Goal: Find specific page/section: Find specific page/section

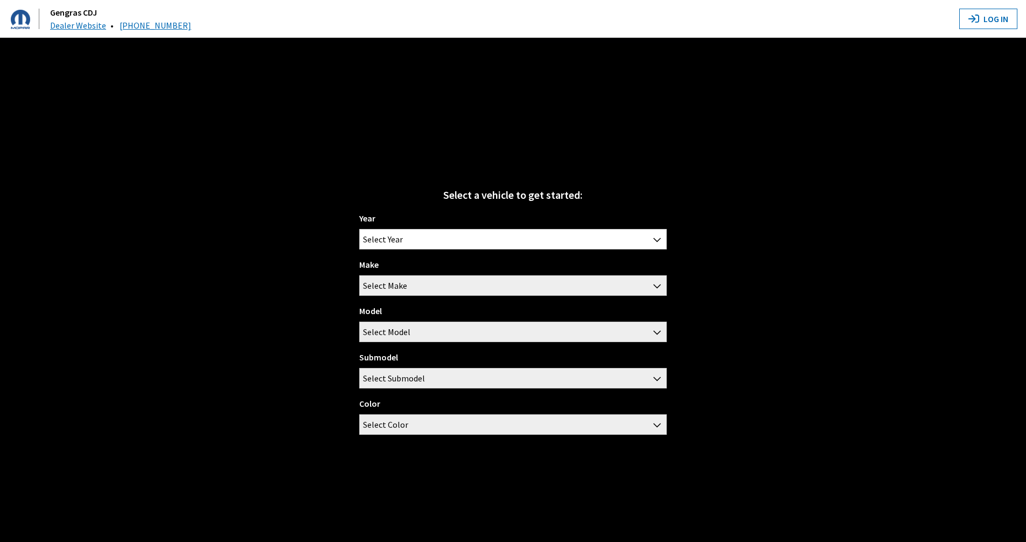
click at [428, 250] on div "Year [DATE] 2025 2024 2023 2022 2021 2020 2019 2018 2017 2016 2015 2014 2013 20…" at bounding box center [512, 328] width 307 height 232
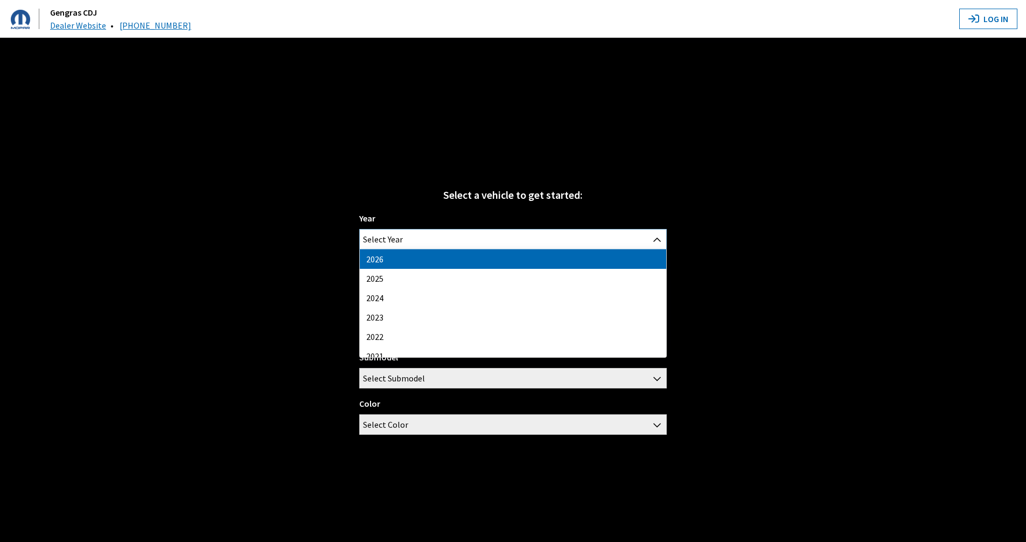
click at [427, 240] on span "Select Year" at bounding box center [513, 238] width 306 height 19
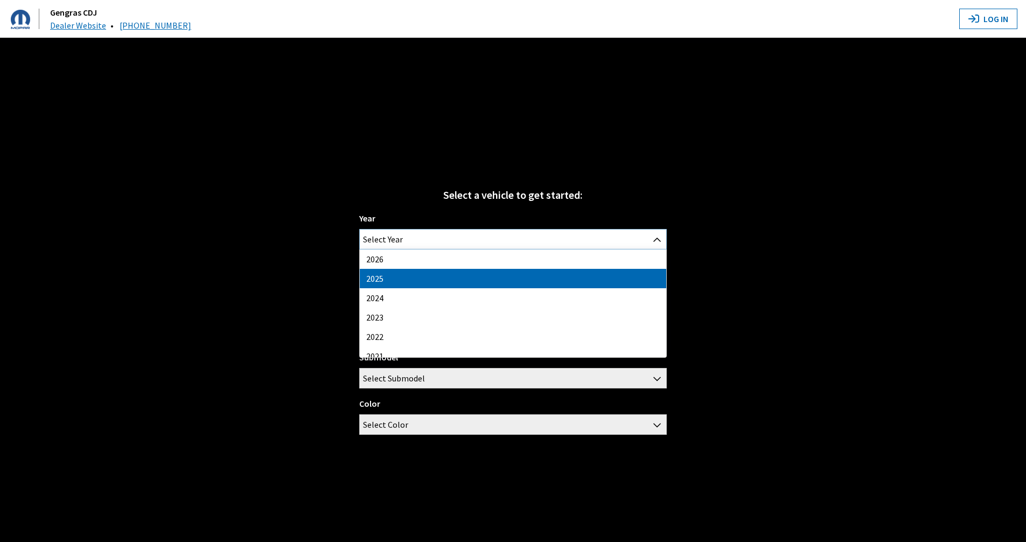
select select "43"
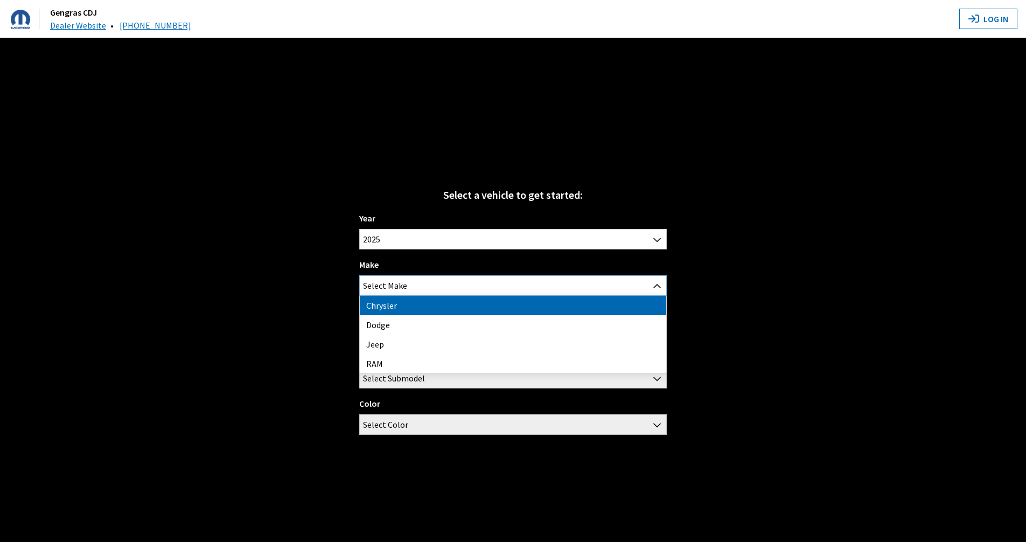
click at [417, 276] on span "Select Make" at bounding box center [513, 285] width 306 height 19
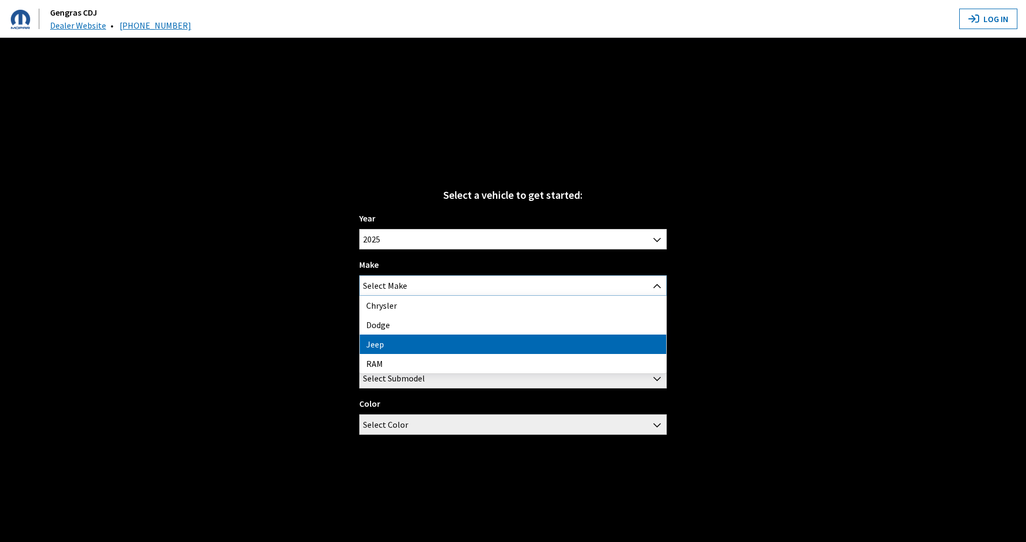
select select "16"
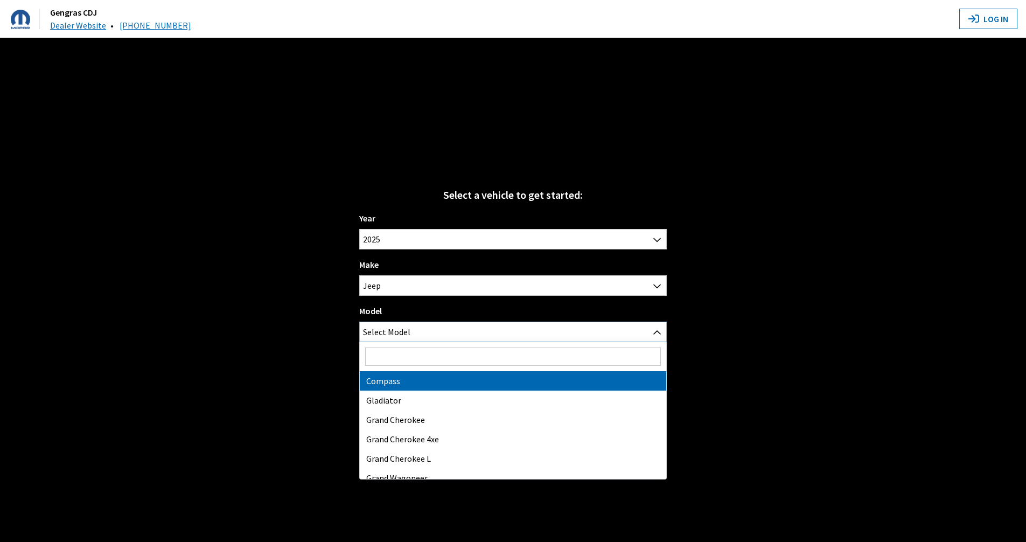
click at [423, 336] on span "Select Model" at bounding box center [513, 331] width 306 height 19
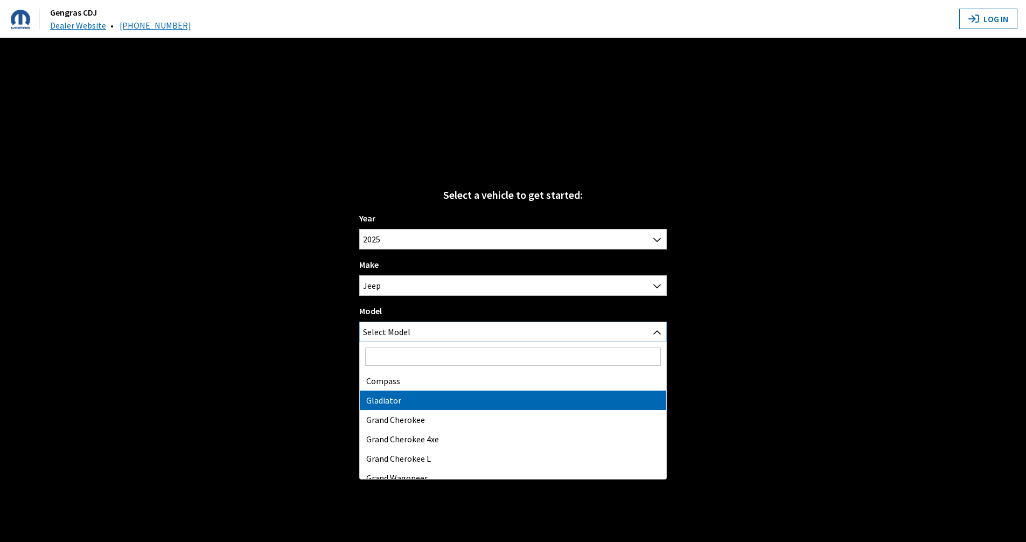
select select "1055"
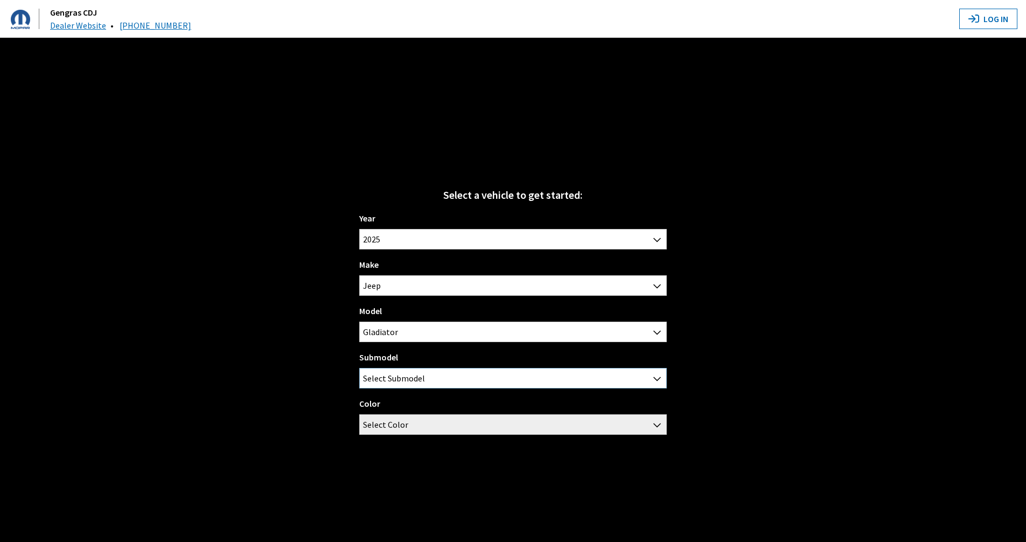
click at [406, 336] on span "Select Submodel" at bounding box center [394, 377] width 62 height 19
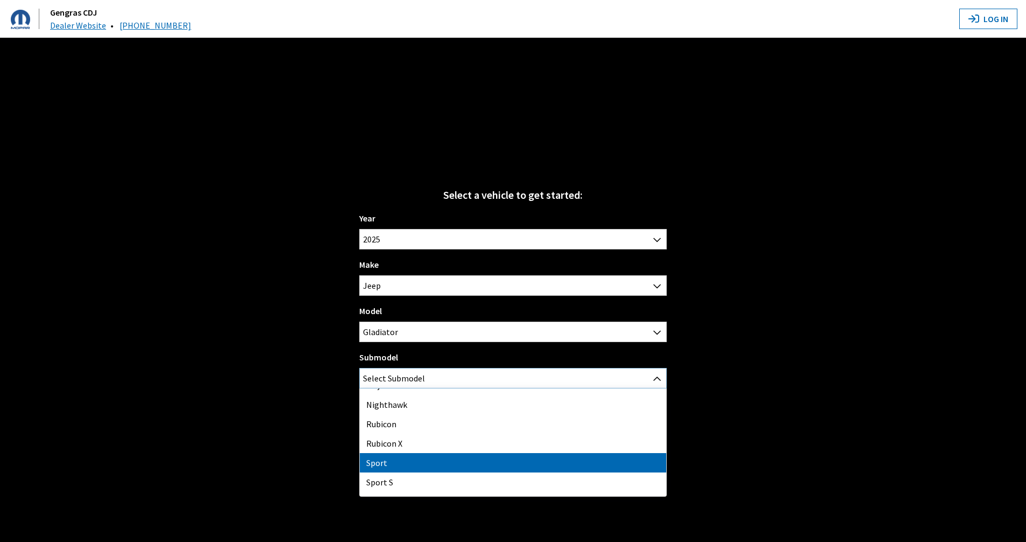
scroll to position [47, 0]
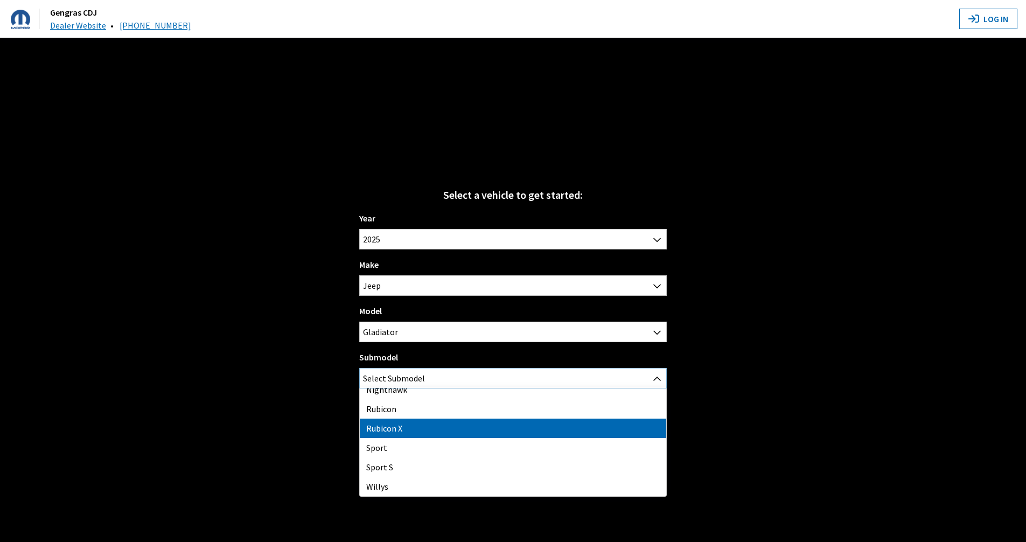
select select "4484"
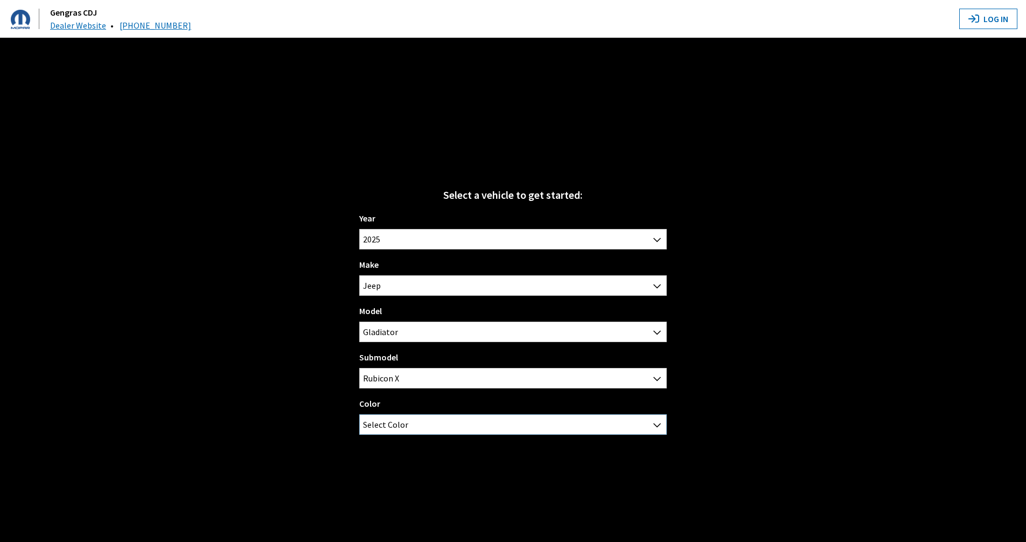
click at [413, 336] on span "Select Color" at bounding box center [513, 424] width 306 height 19
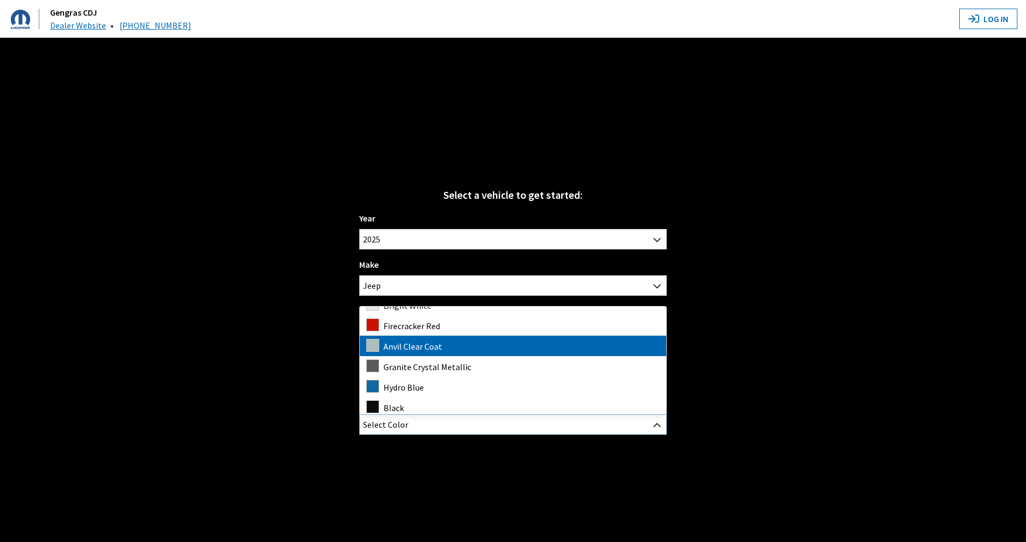
scroll to position [15, 0]
